Goal: Task Accomplishment & Management: Complete application form

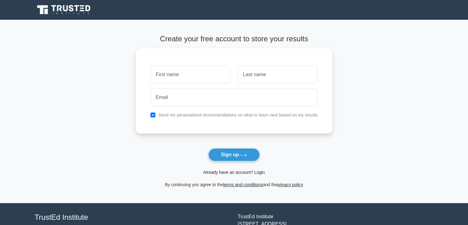
click at [258, 172] on link "Already have an account? Login" at bounding box center [234, 172] width 62 height 5
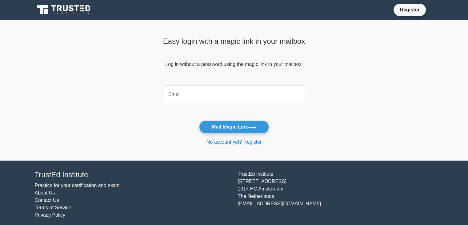
click at [203, 90] on input "email" at bounding box center [234, 94] width 142 height 18
type input "anusreesidhan1997@gmail.com"
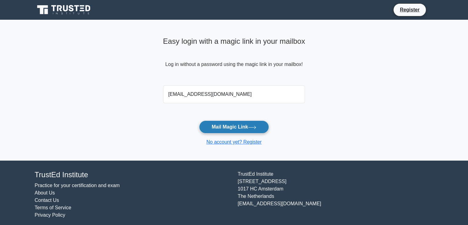
click at [218, 127] on button "Mail Magic Link" at bounding box center [234, 126] width 70 height 13
